Goal: Understand process/instructions: Learn how to perform a task or action

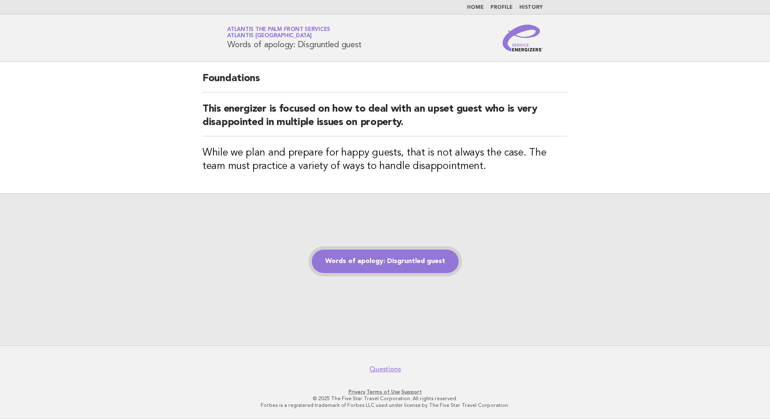
click at [373, 252] on link "Words of apology: Disgruntled guest" at bounding box center [385, 261] width 147 height 23
click at [407, 258] on link "Words of apology: Disgruntled guest" at bounding box center [385, 261] width 147 height 23
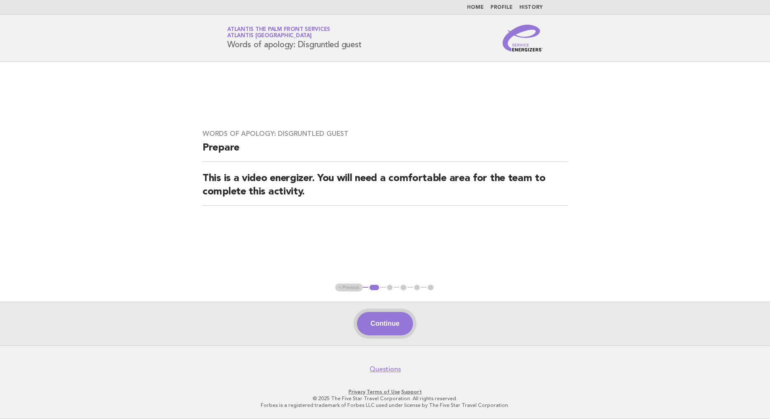
click at [387, 326] on button "Continue" at bounding box center [385, 323] width 56 height 23
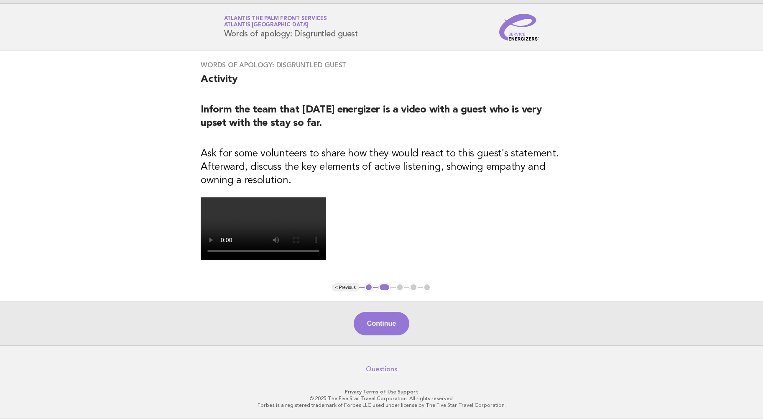
scroll to position [84, 0]
click at [377, 335] on button "Continue" at bounding box center [382, 323] width 56 height 23
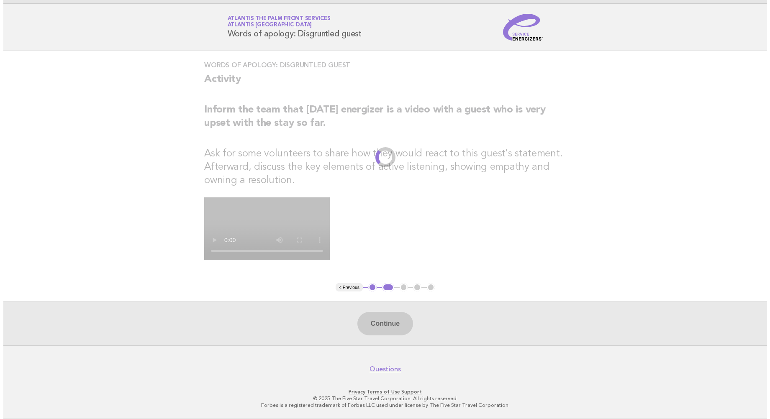
scroll to position [0, 0]
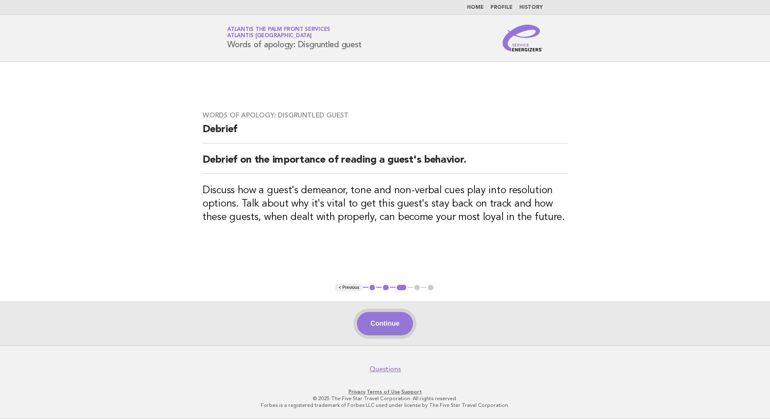
click at [380, 330] on button "Continue" at bounding box center [385, 323] width 56 height 23
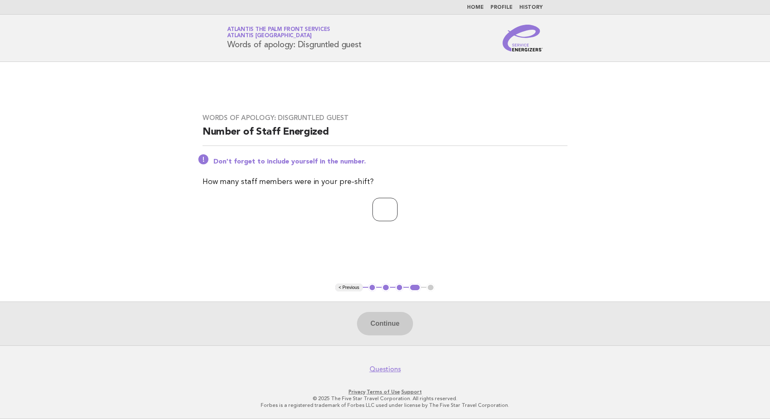
click at [376, 203] on input "number" at bounding box center [384, 209] width 25 height 23
type input "*"
click at [388, 322] on button "Continue" at bounding box center [385, 323] width 56 height 23
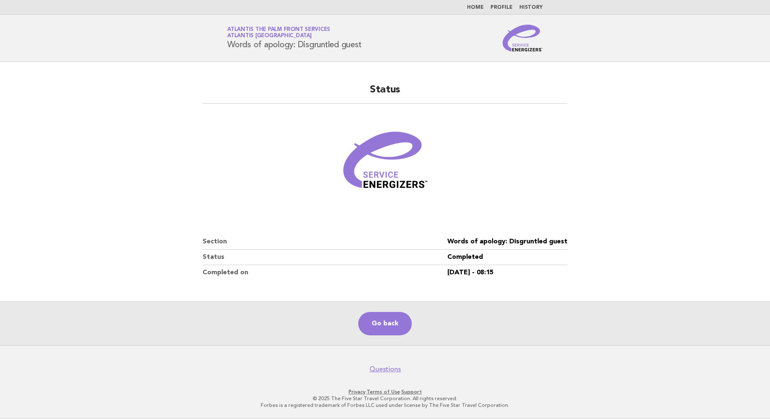
click at [100, 171] on main "Status Section Words of apology: Disgruntled guest Status Completed Completed o…" at bounding box center [385, 204] width 770 height 284
